Goal: Task Accomplishment & Management: Complete application form

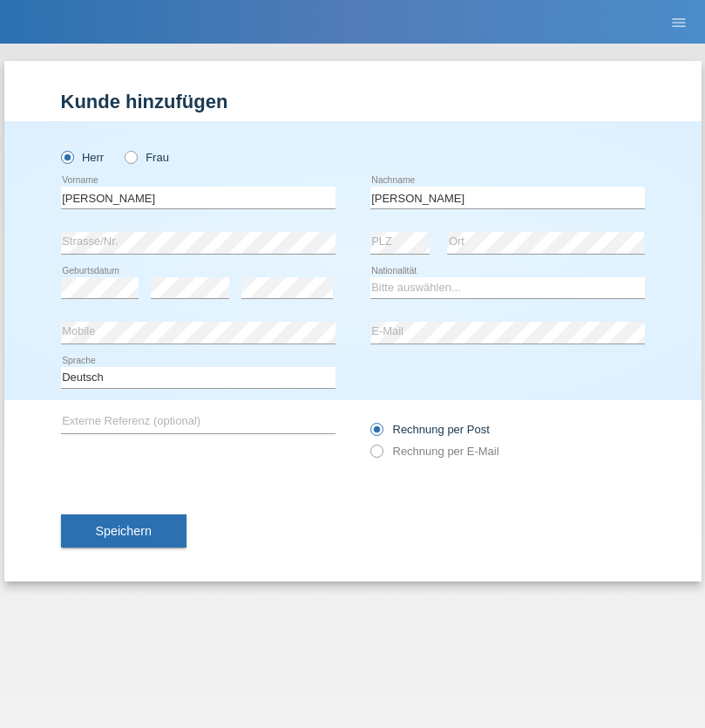
type input "[PERSON_NAME]"
select select "LK"
select select "C"
select select "03"
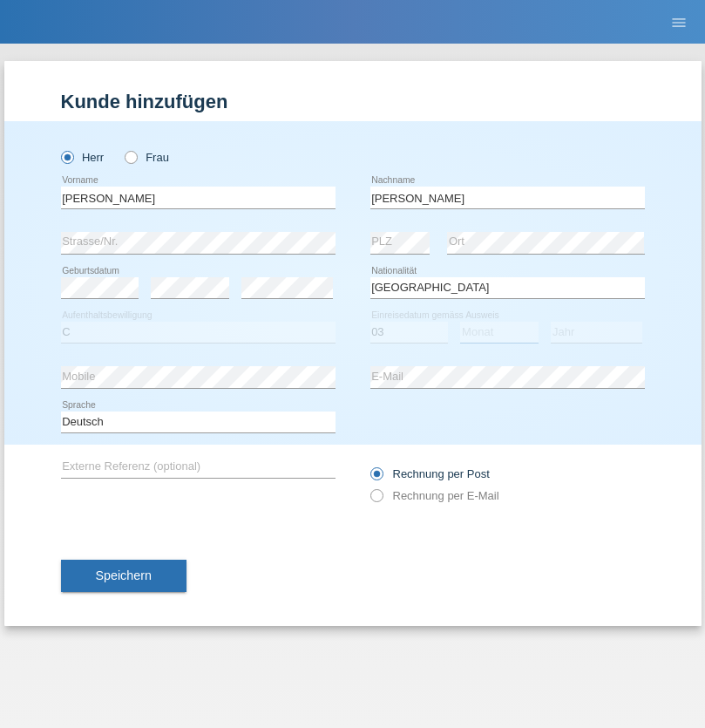
select select "08"
select select "2009"
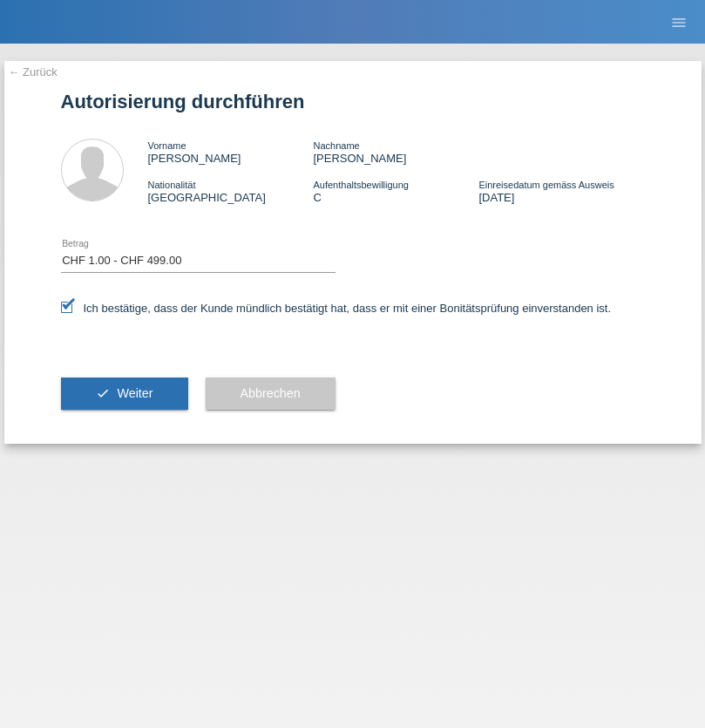
select select "1"
click at [124, 393] on span "Weiter" at bounding box center [135, 393] width 36 height 14
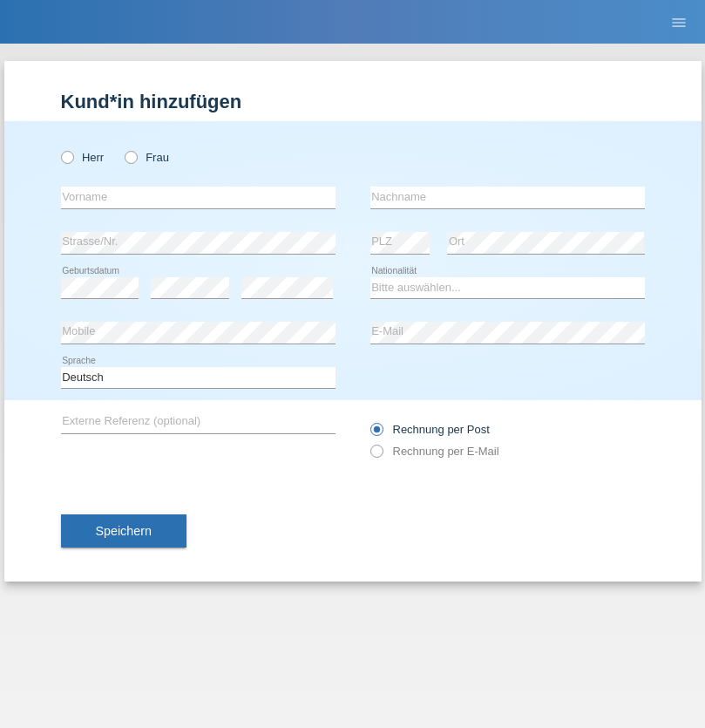
radio input "true"
click at [198, 197] on input "text" at bounding box center [198, 197] width 275 height 22
type input "[PERSON_NAME]"
click at [507, 197] on input "text" at bounding box center [507, 197] width 275 height 22
type input "Kiss"
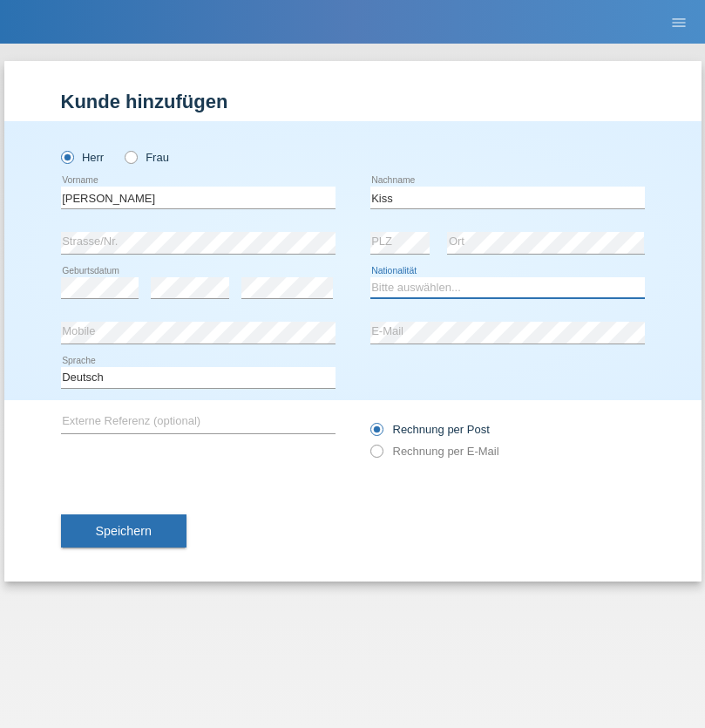
select select "KE"
select select "C"
select select "20"
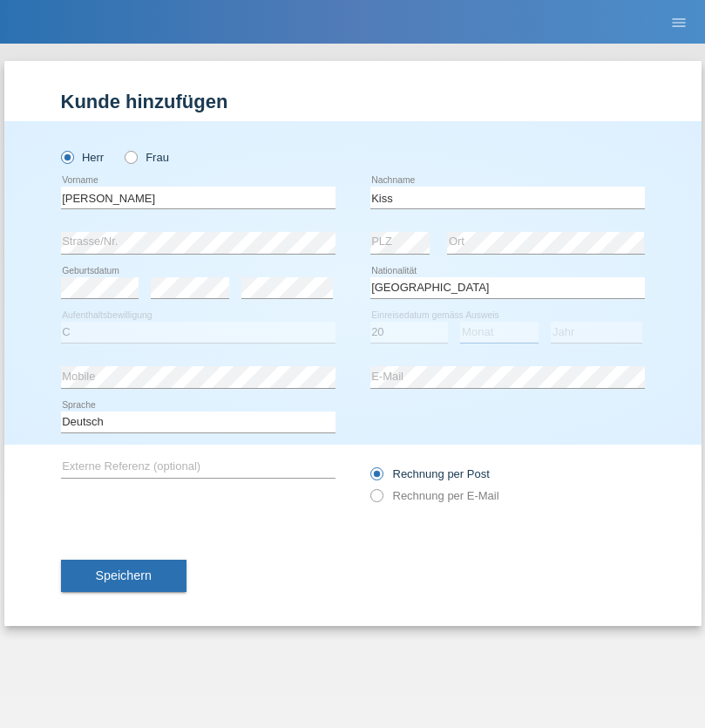
select select "05"
select select "2021"
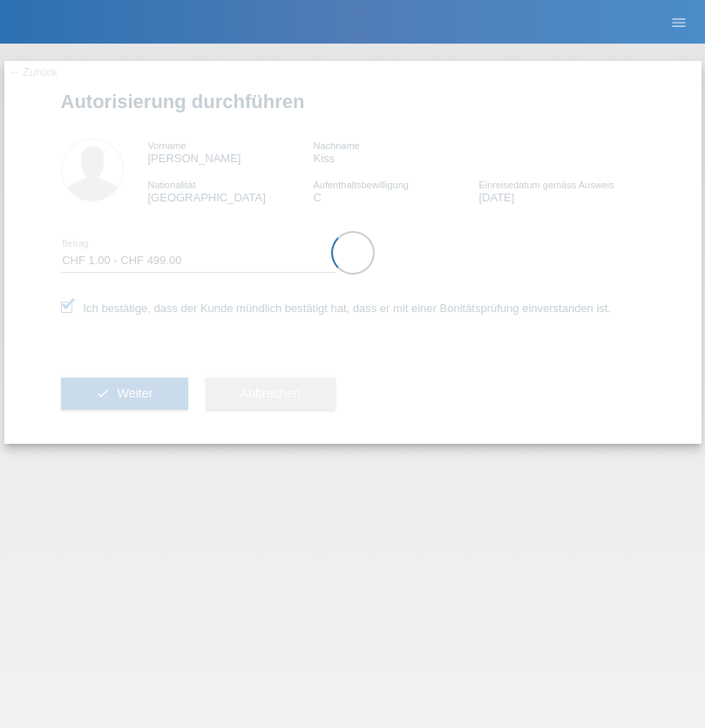
select select "1"
